Goal: Check status: Check status

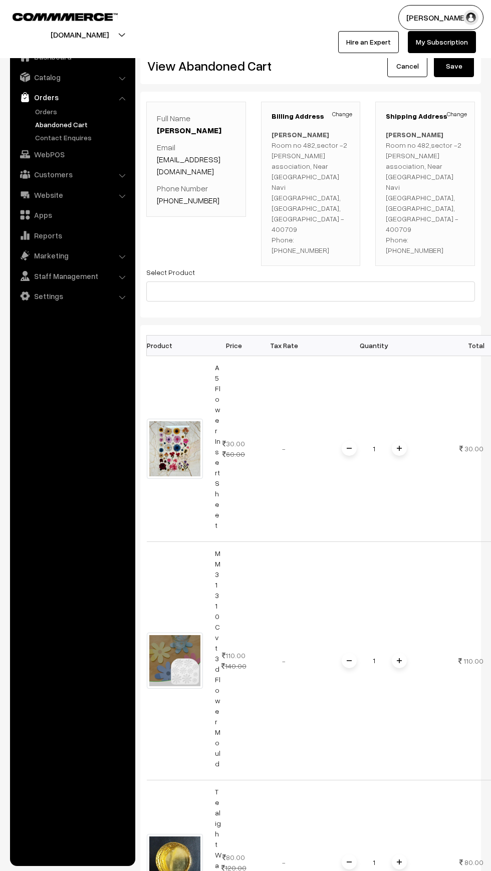
scroll to position [0, 2]
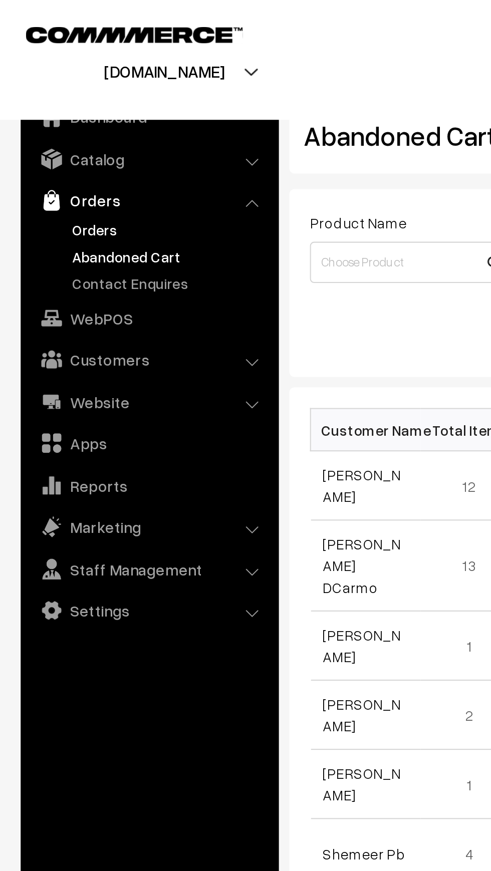
click at [39, 114] on link "Orders" at bounding box center [82, 111] width 99 height 11
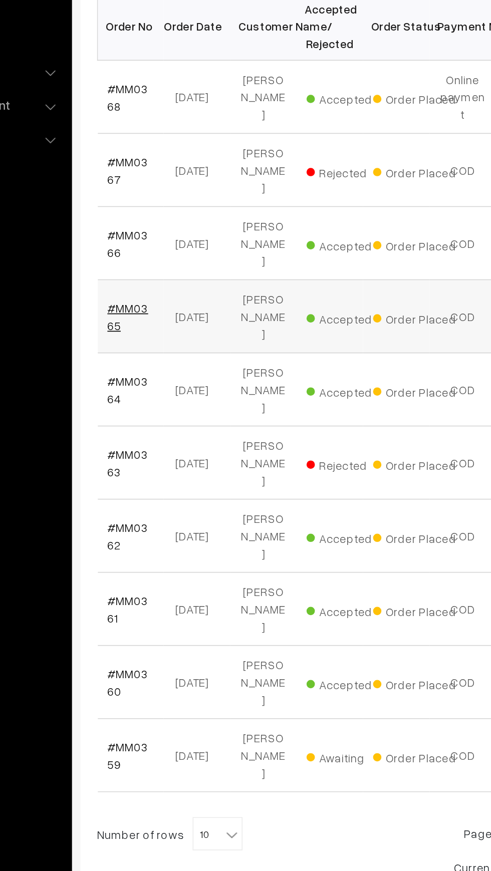
click at [169, 394] on link "#MM0365" at bounding box center [169, 403] width 25 height 19
click at [158, 438] on link "#MM0364" at bounding box center [169, 447] width 25 height 19
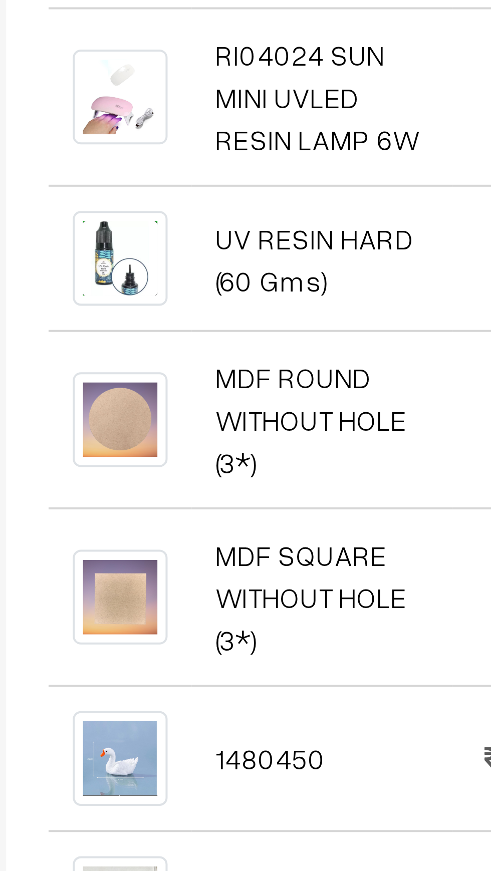
scroll to position [1, 0]
